Goal: Navigation & Orientation: Go to known website

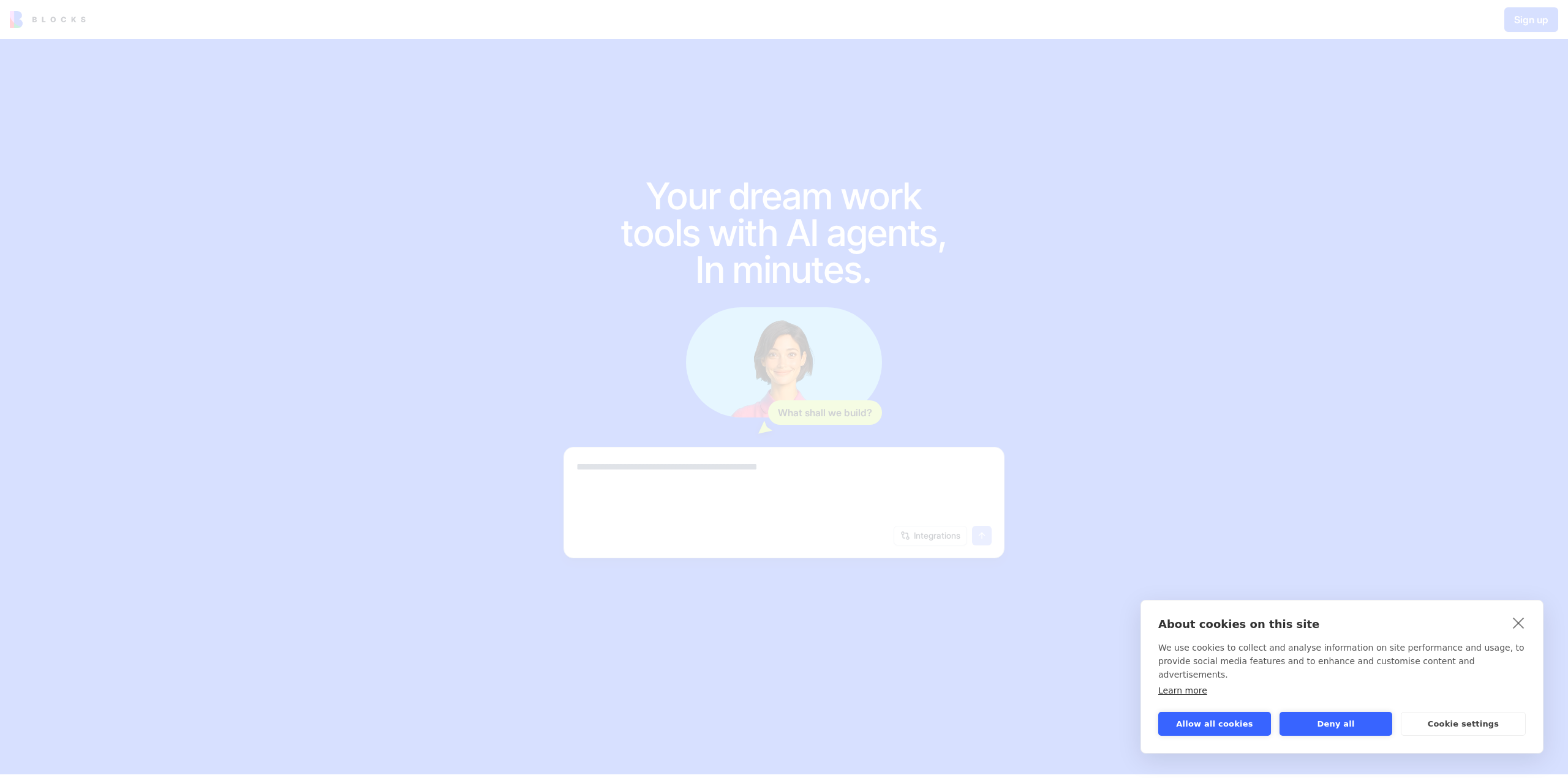
click at [1513, 632] on link "close" at bounding box center [1518, 623] width 19 height 20
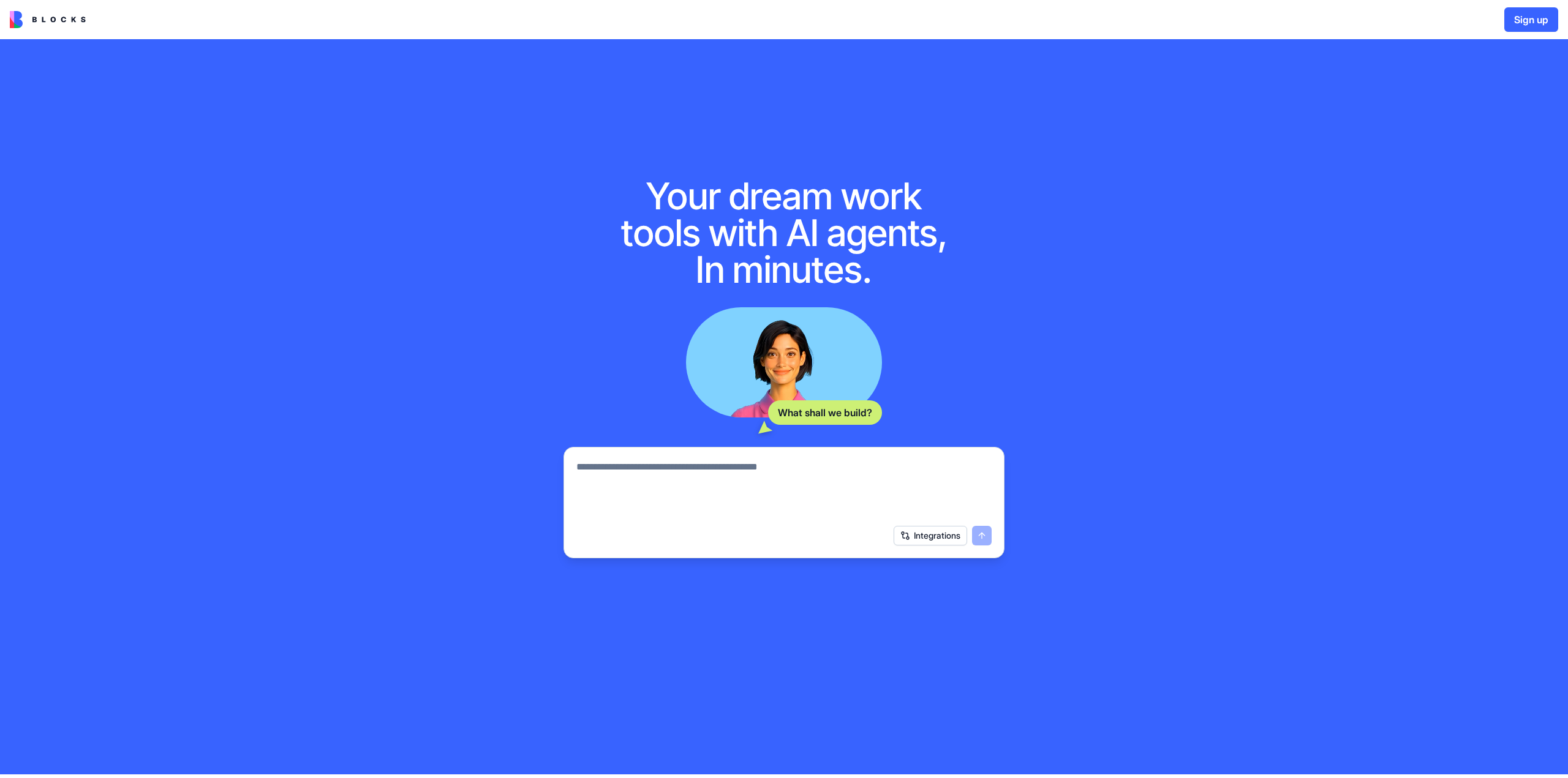
click at [812, 466] on textarea at bounding box center [784, 489] width 415 height 59
click at [819, 465] on textarea at bounding box center [784, 489] width 415 height 59
click at [816, 470] on textarea at bounding box center [784, 489] width 415 height 59
type textarea "**********"
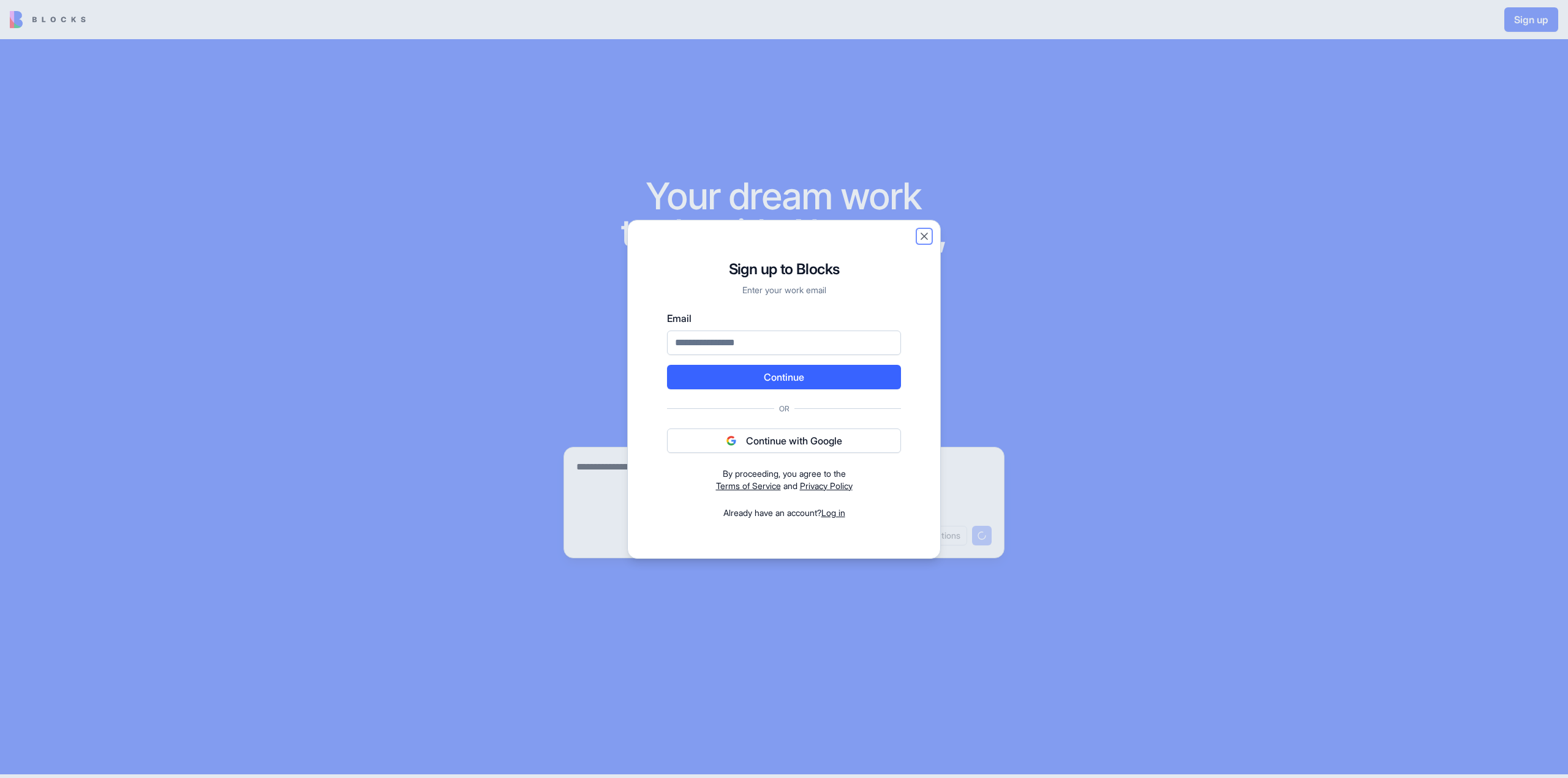
click at [925, 236] on button "Close" at bounding box center [924, 236] width 13 height 13
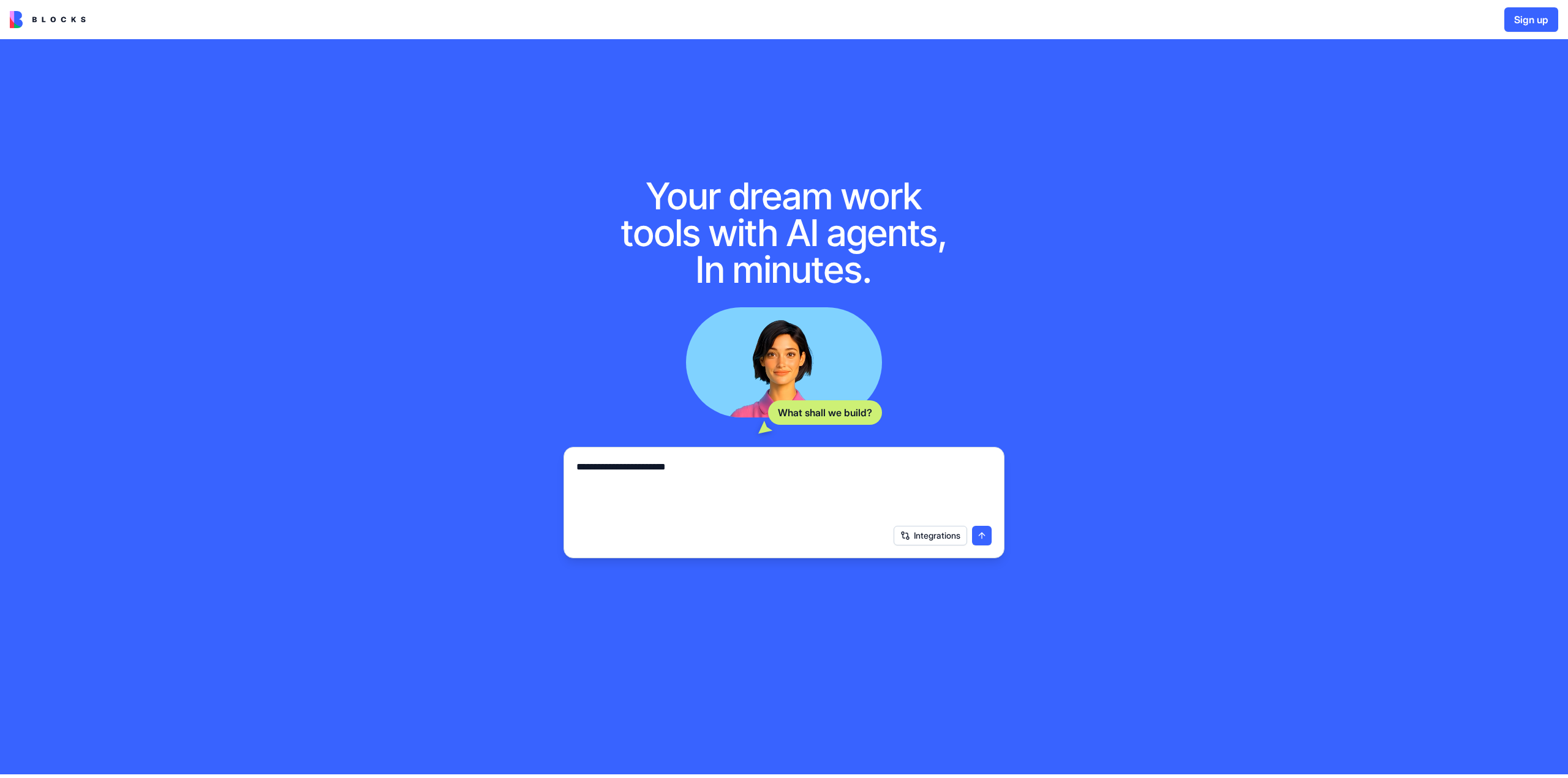
click at [69, 22] on img at bounding box center [47, 20] width 76 height 17
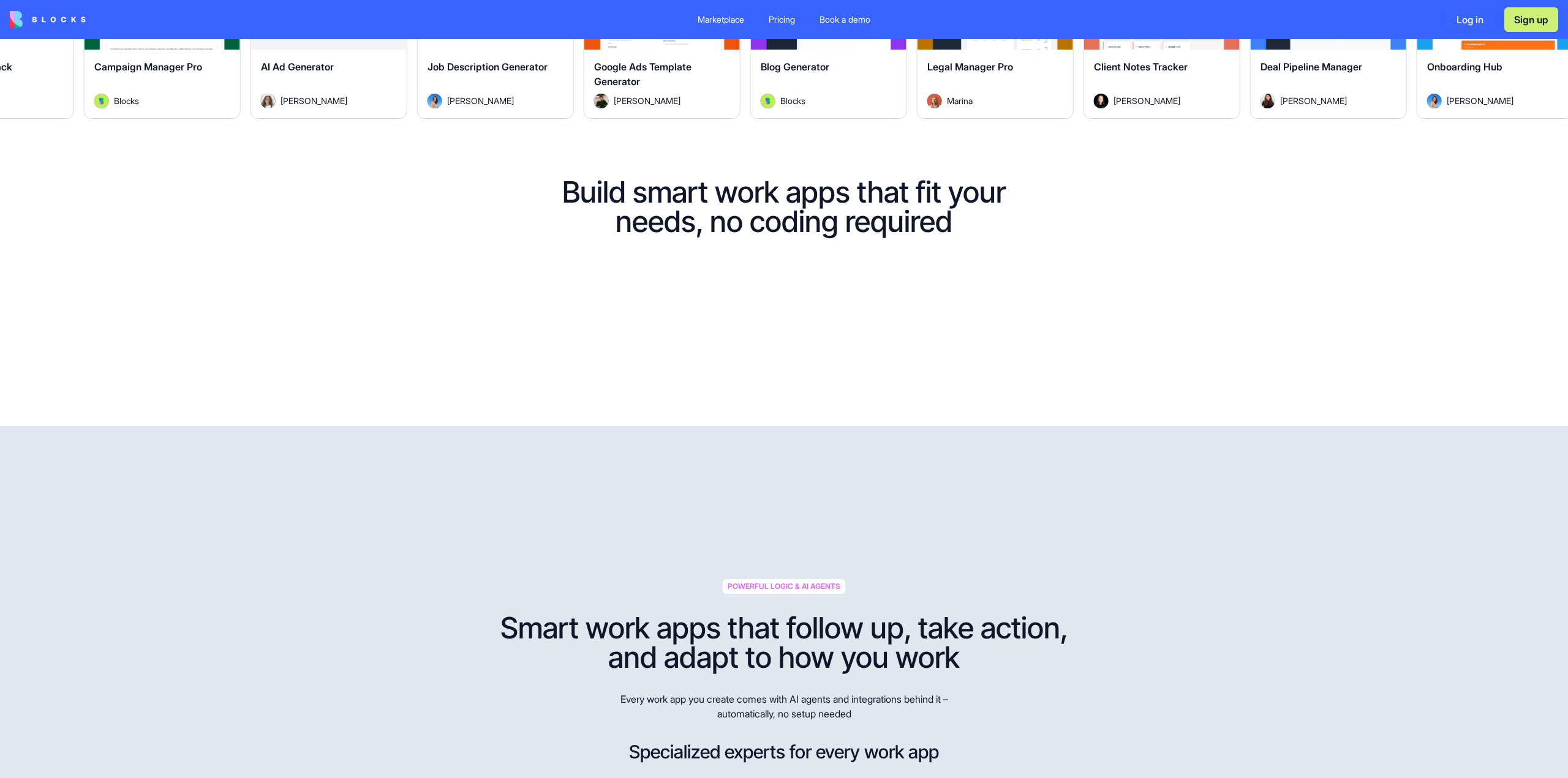
scroll to position [674, 0]
